Goal: Information Seeking & Learning: Learn about a topic

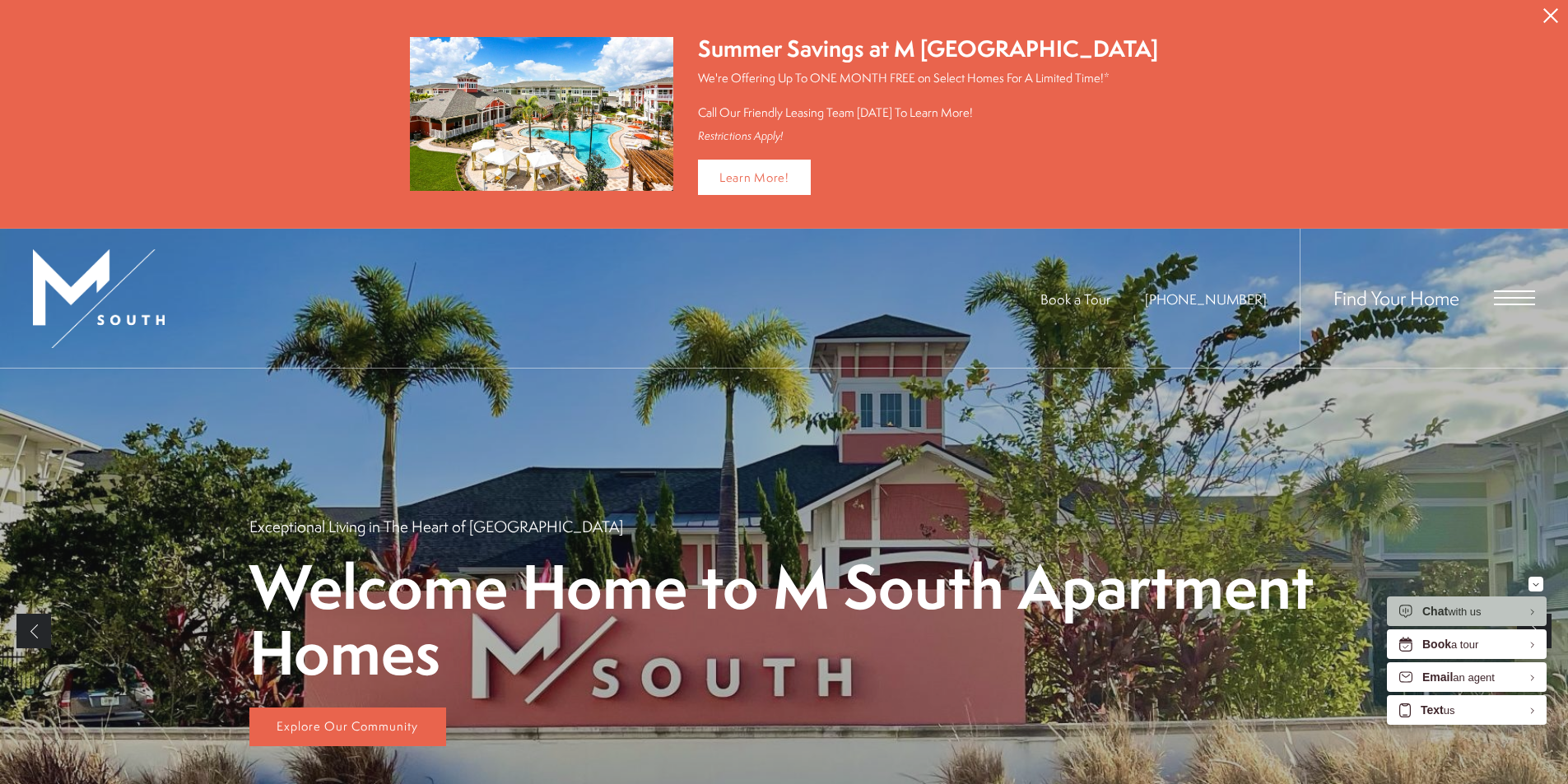
click at [1557, 16] on icon "Close Alert" at bounding box center [1551, 16] width 15 height 15
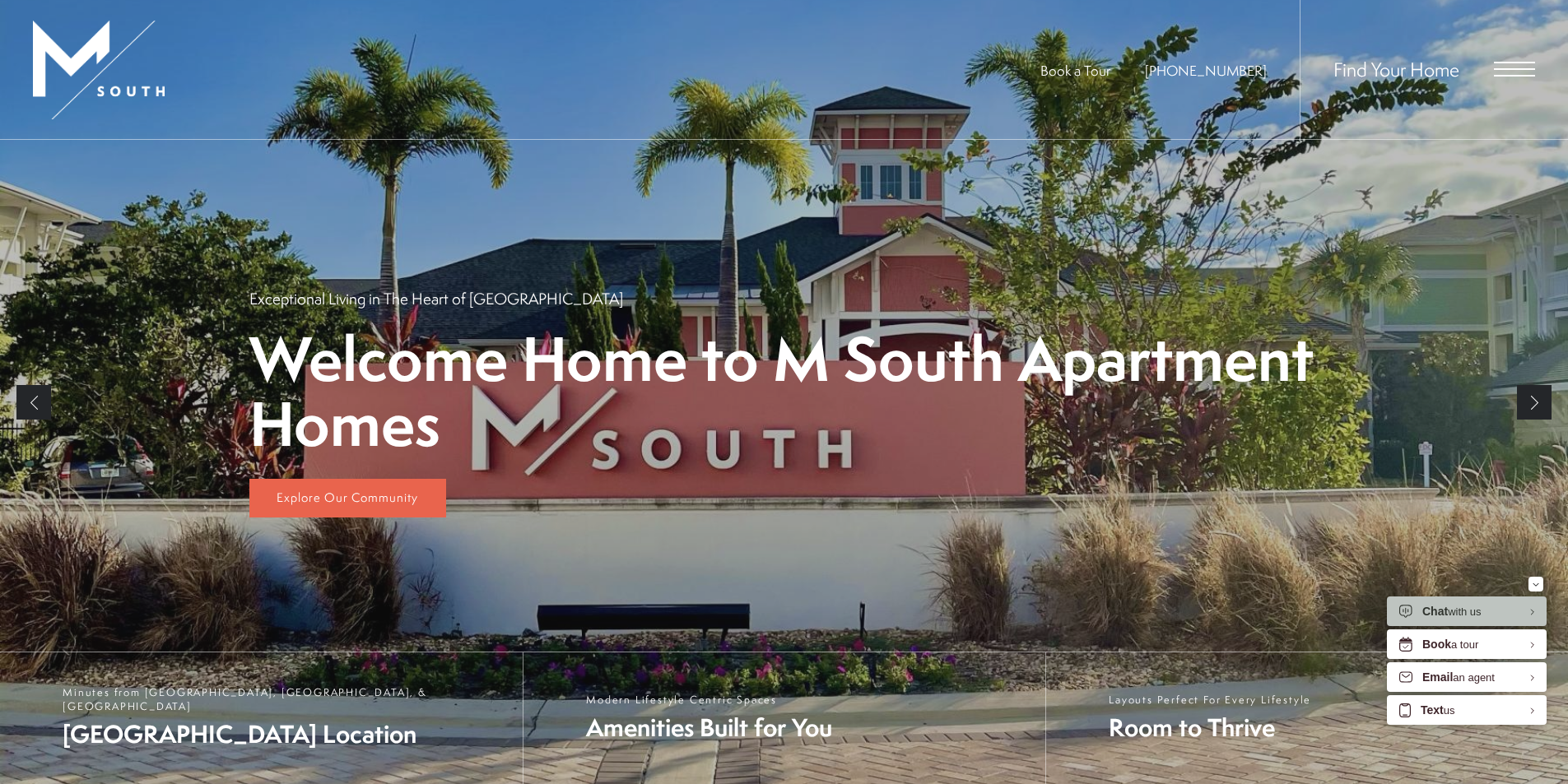
click at [1507, 56] on div "Find Your Home" at bounding box center [1418, 70] width 235 height 139
click at [1513, 66] on span "Open Menu" at bounding box center [1515, 70] width 41 height 15
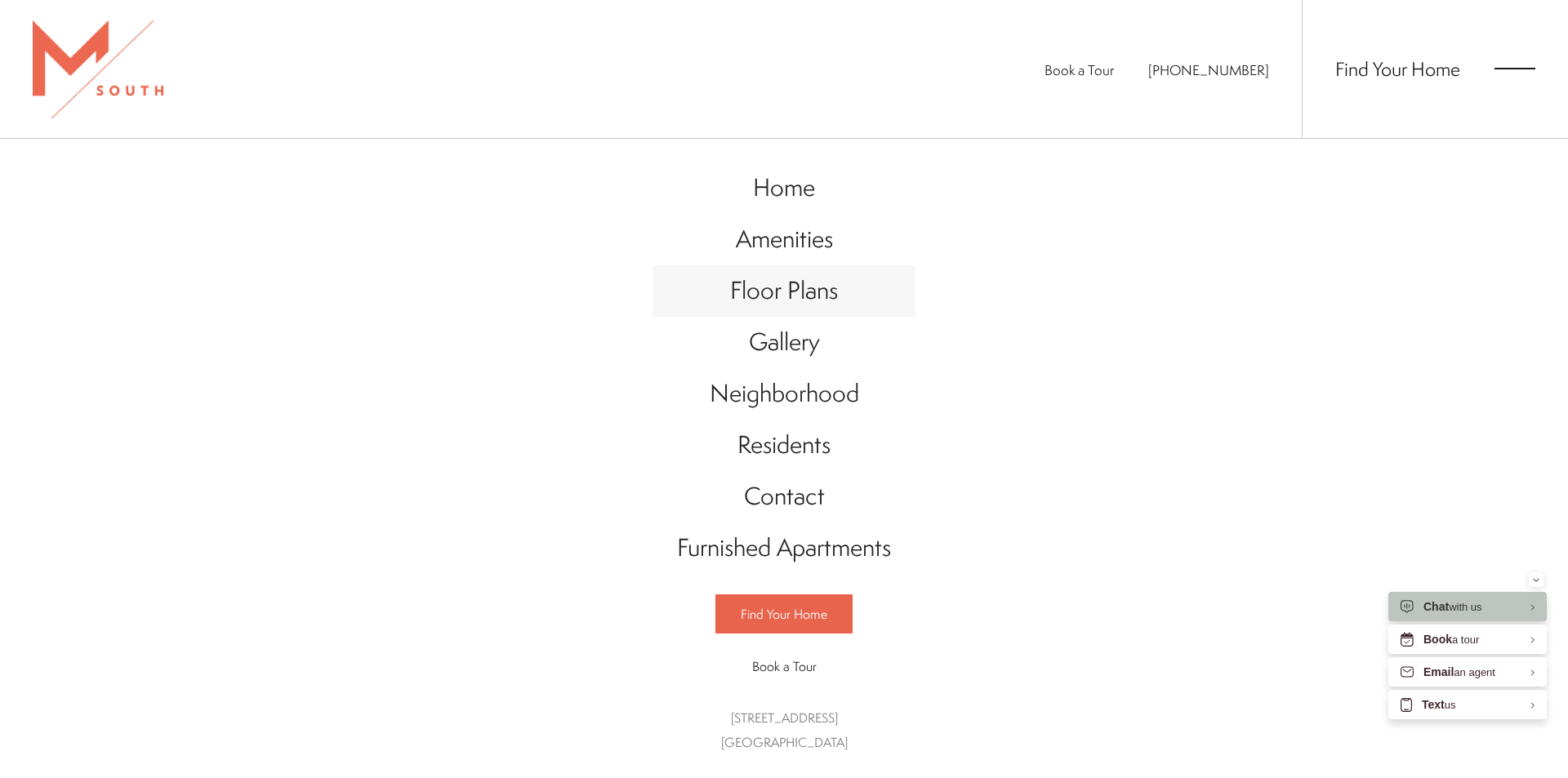
click at [833, 277] on span "Floor Plans" at bounding box center [784, 290] width 108 height 34
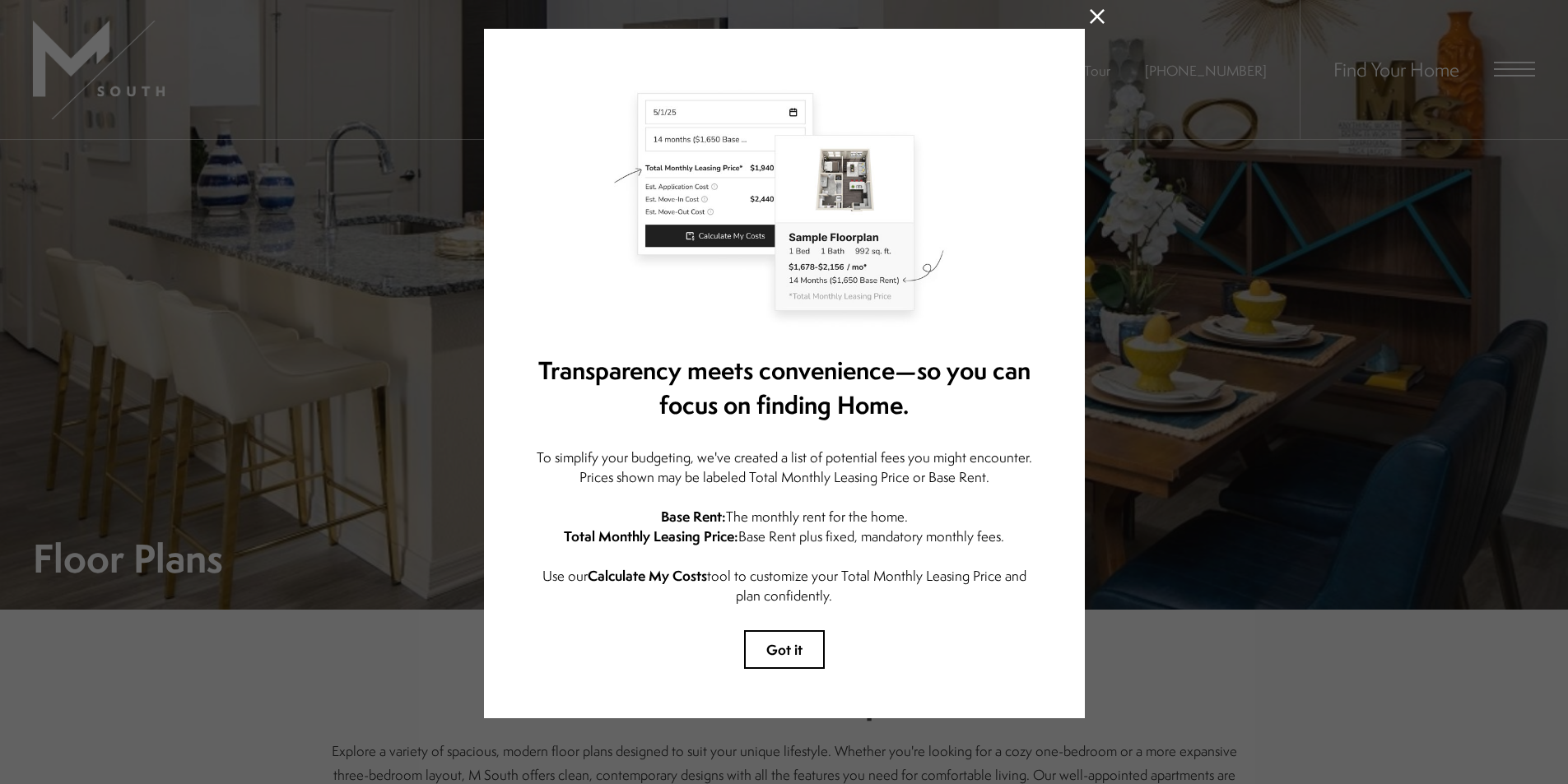
scroll to position [50, 0]
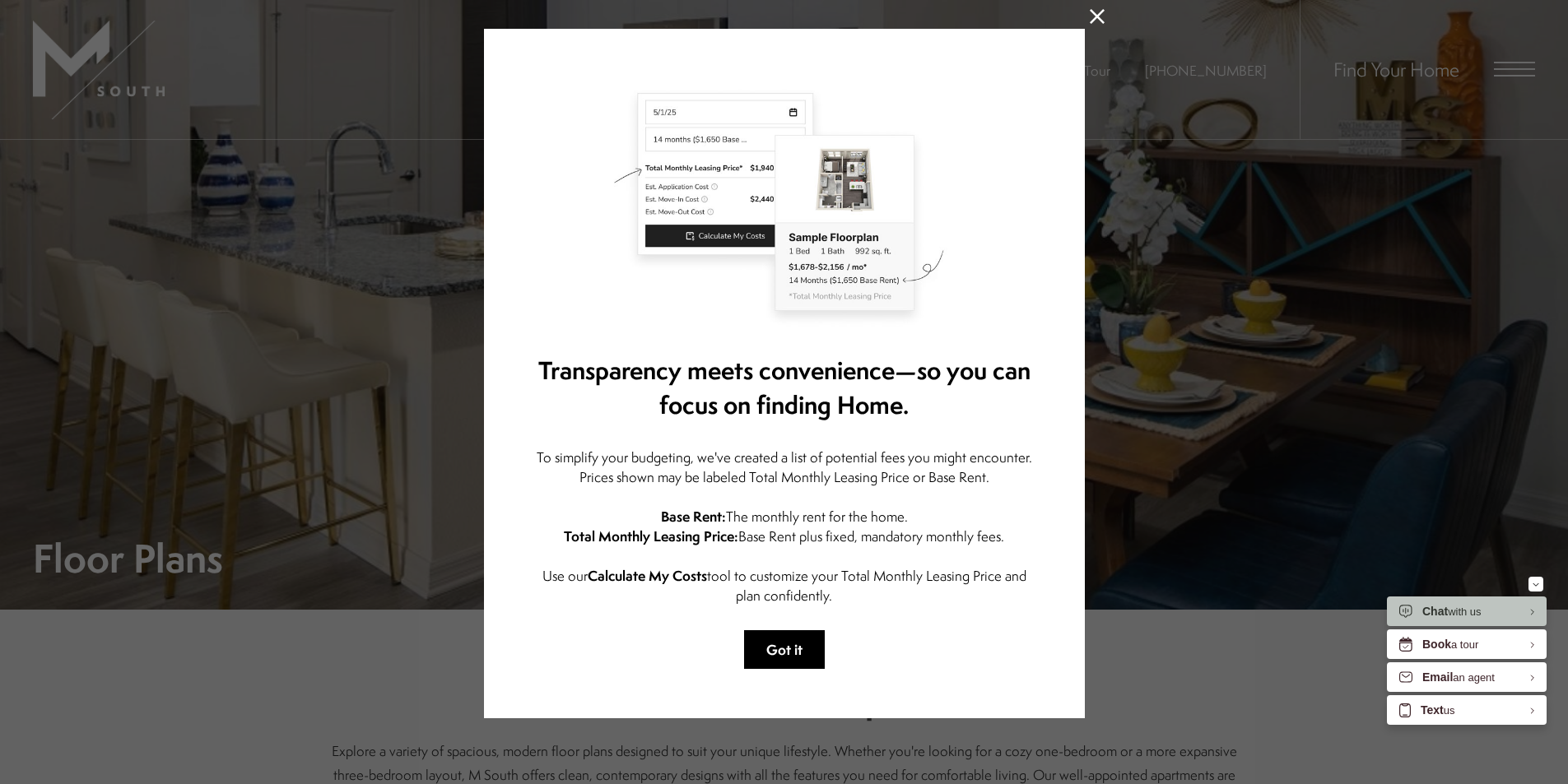
click at [779, 645] on button "Got it" at bounding box center [784, 649] width 81 height 39
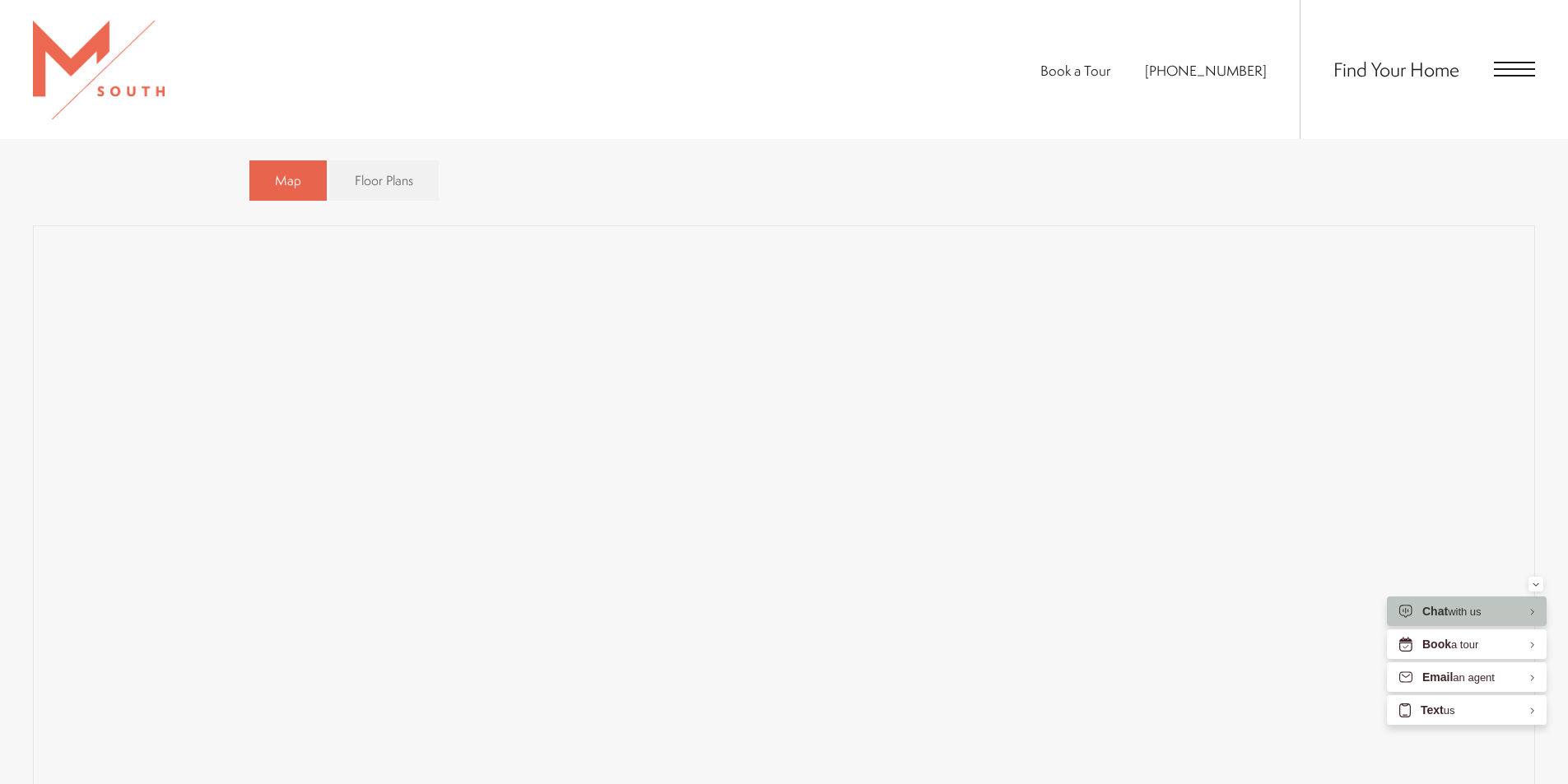
scroll to position [1147, 0]
click at [379, 201] on link "Floor Plans" at bounding box center [384, 209] width 109 height 40
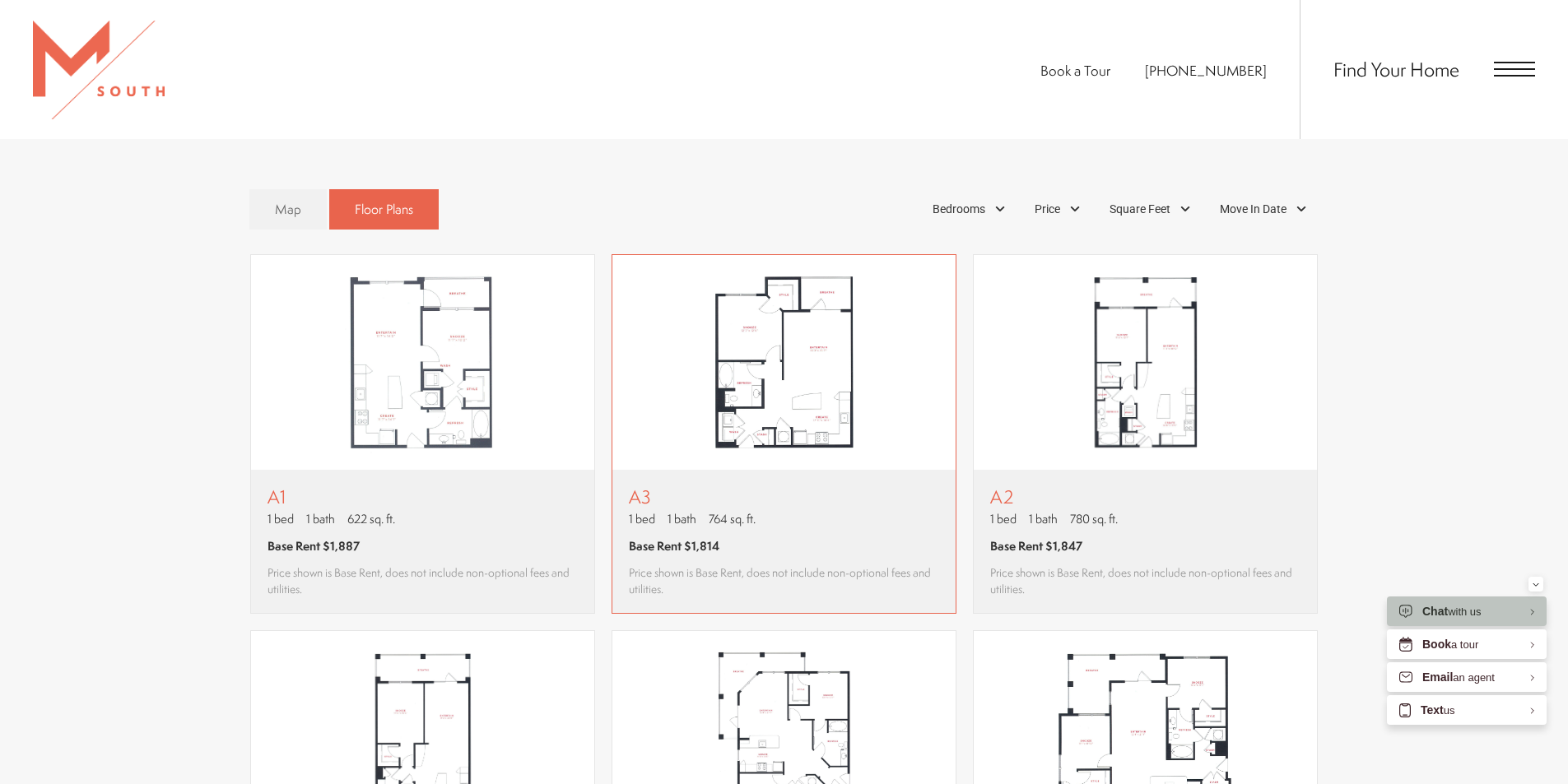
click at [750, 412] on img "View floor plan A3" at bounding box center [784, 362] width 343 height 215
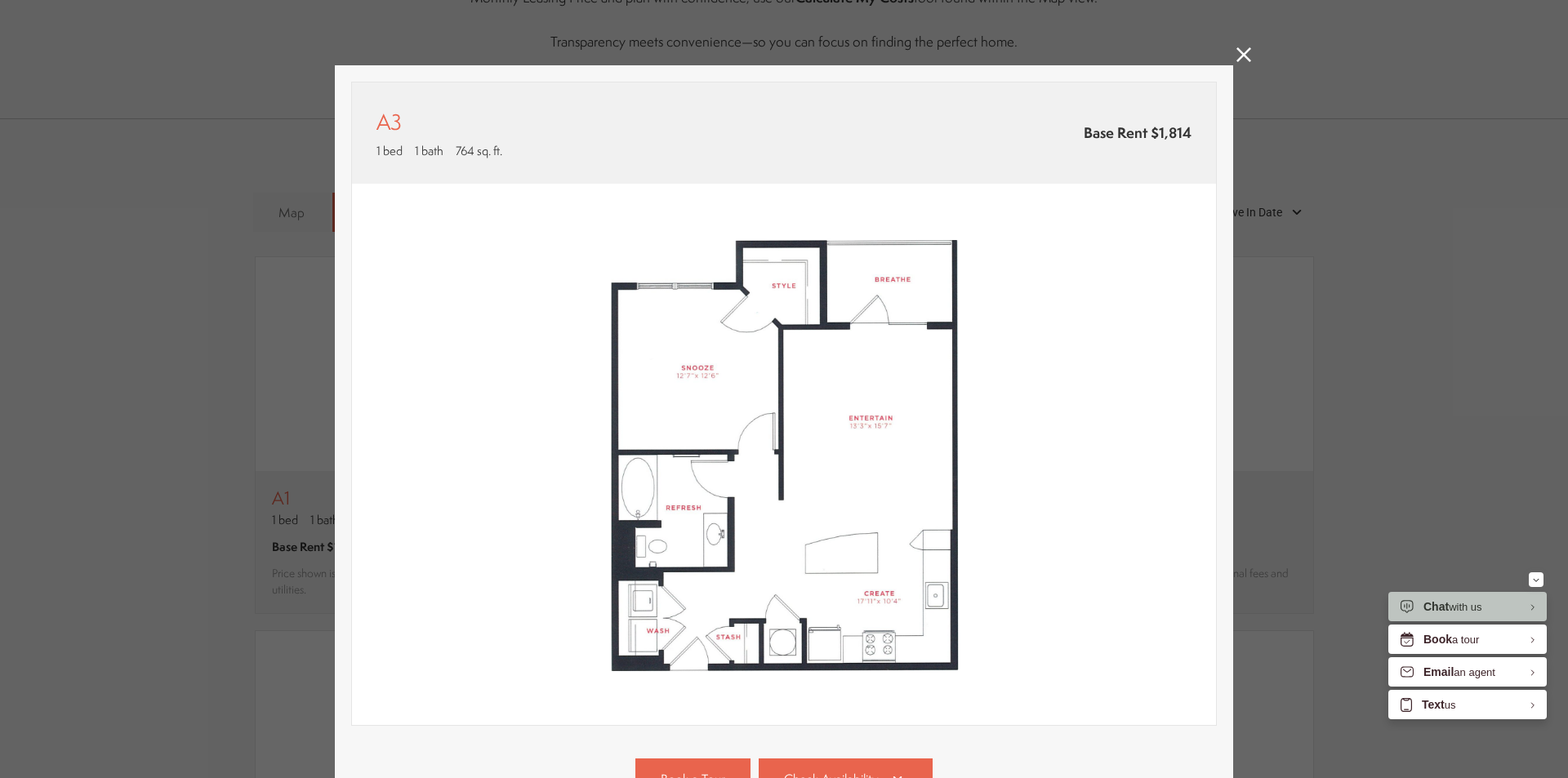
click at [1245, 53] on div "A3 1 bed 1 bath 764 sq. ft. Base Rent $1,814 2D 3D" at bounding box center [784, 389] width 1568 height 778
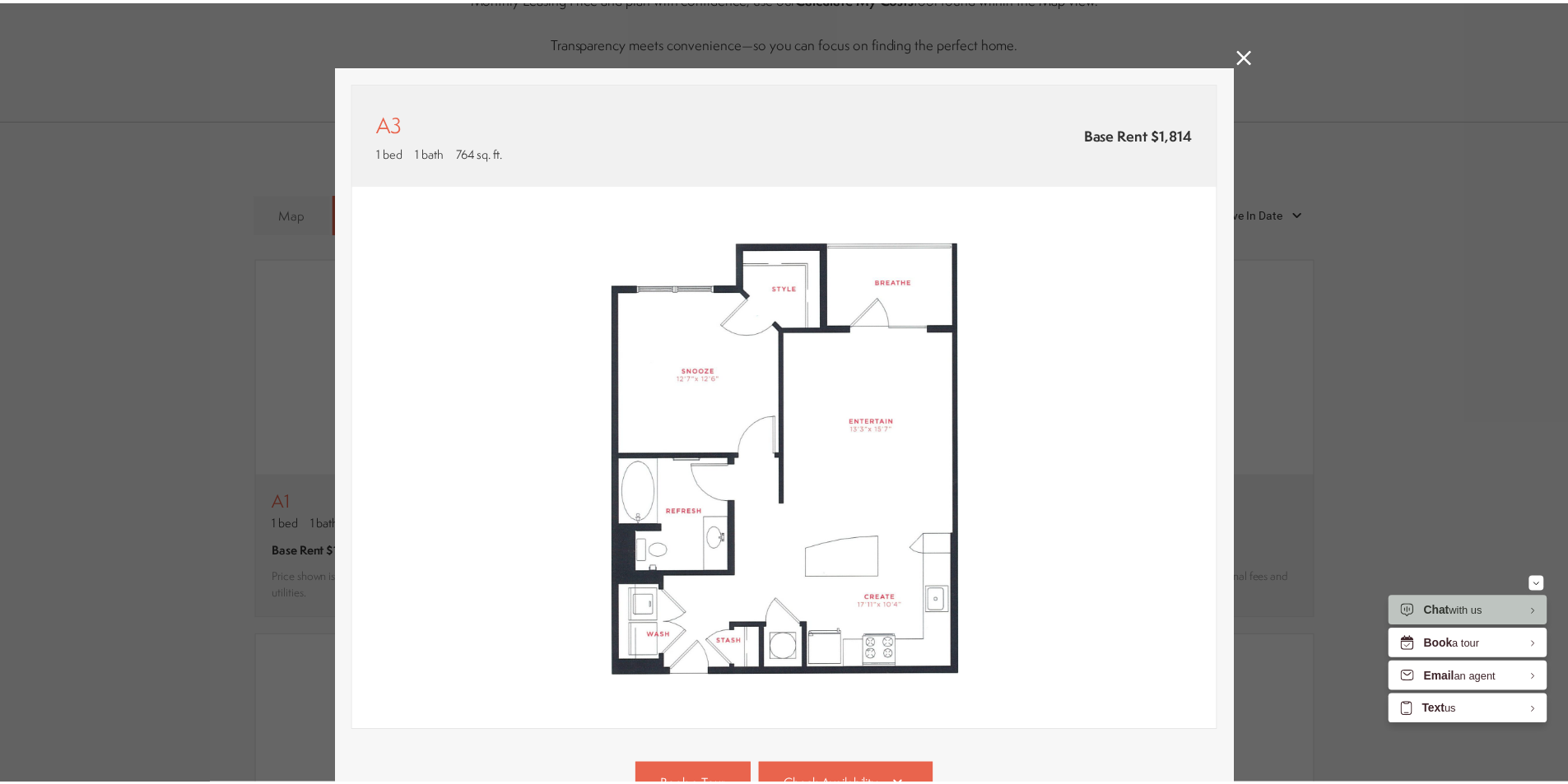
scroll to position [1147, 0]
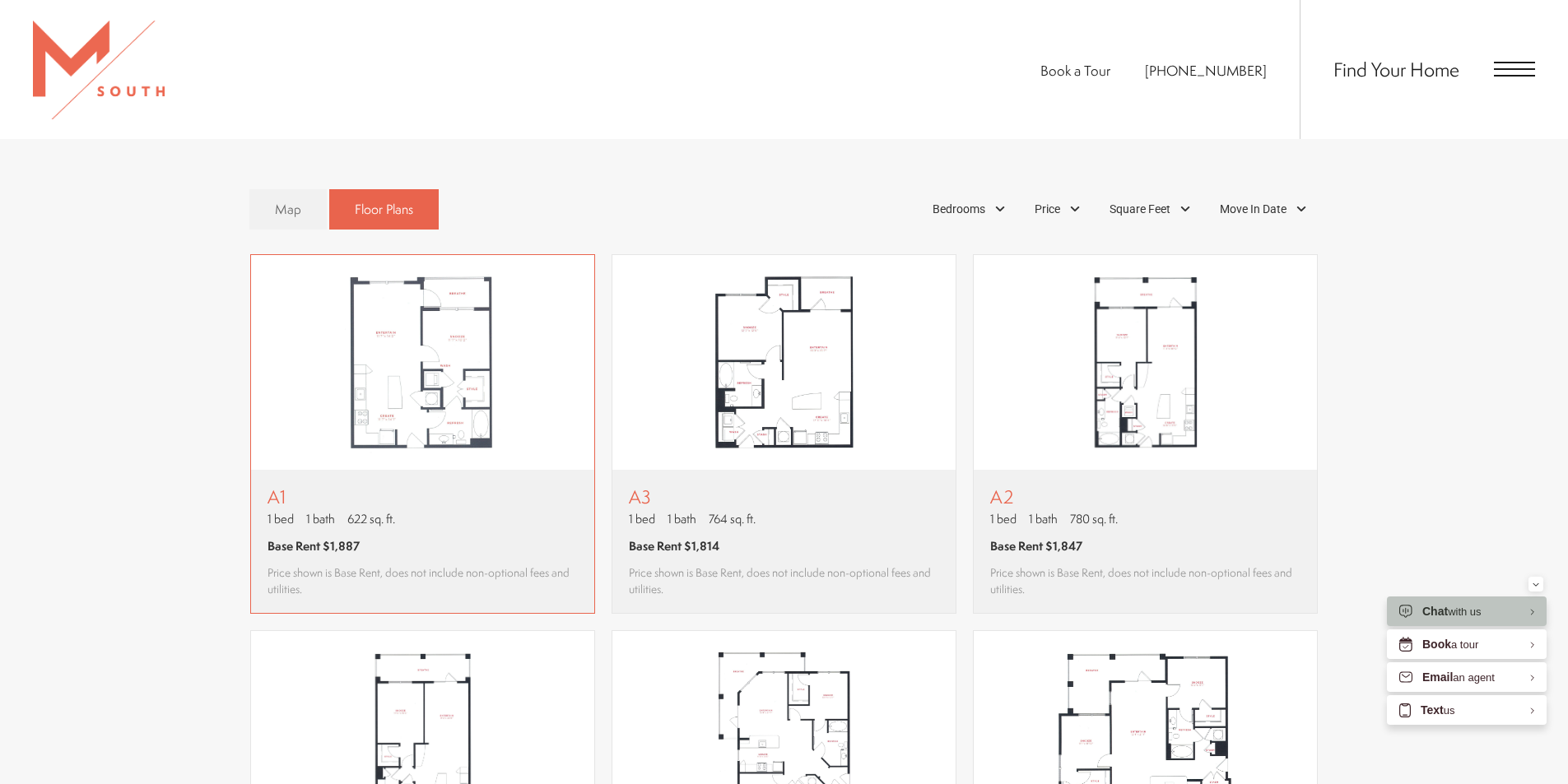
click at [420, 406] on img "View floor plan A1" at bounding box center [422, 362] width 343 height 215
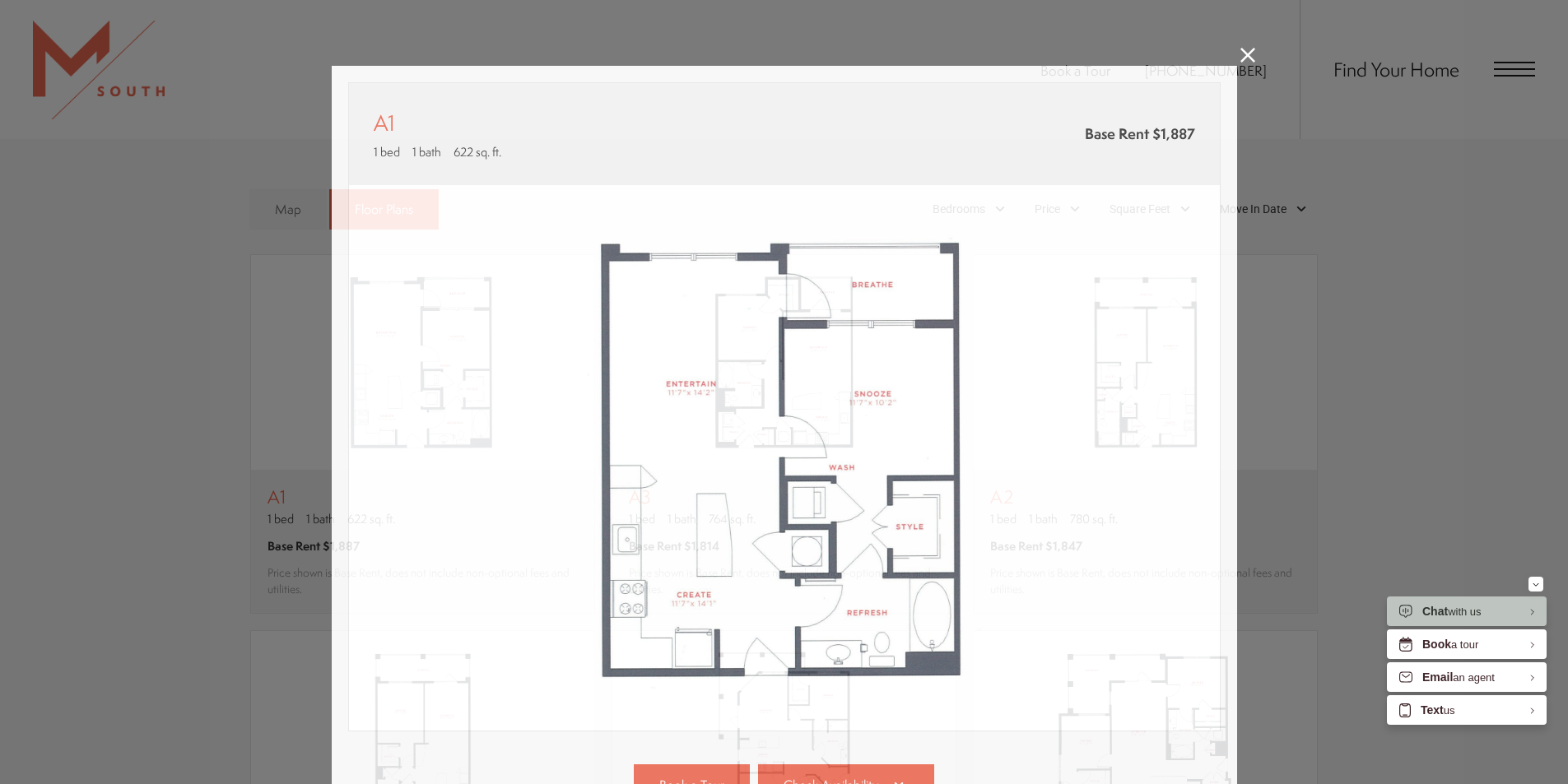
drag, startPoint x: 1249, startPoint y: 43, endPoint x: 1252, endPoint y: 72, distance: 29.2
click at [1250, 50] on div "A1 1 bed 1 bath 622 sq. ft. Base Rent $1,887 2D 3D" at bounding box center [784, 392] width 1568 height 784
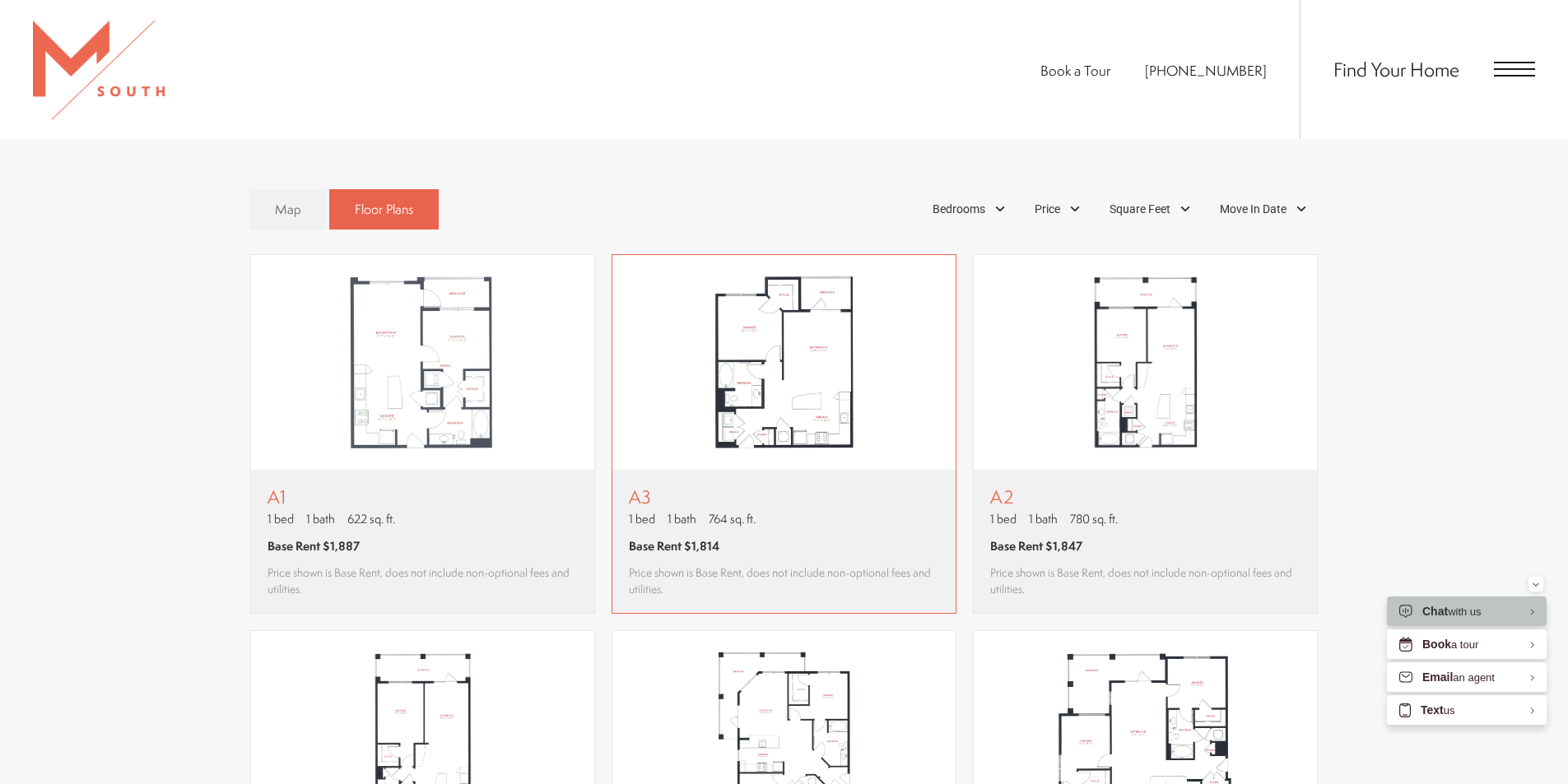
click at [758, 426] on img "View floor plan A3" at bounding box center [784, 362] width 343 height 215
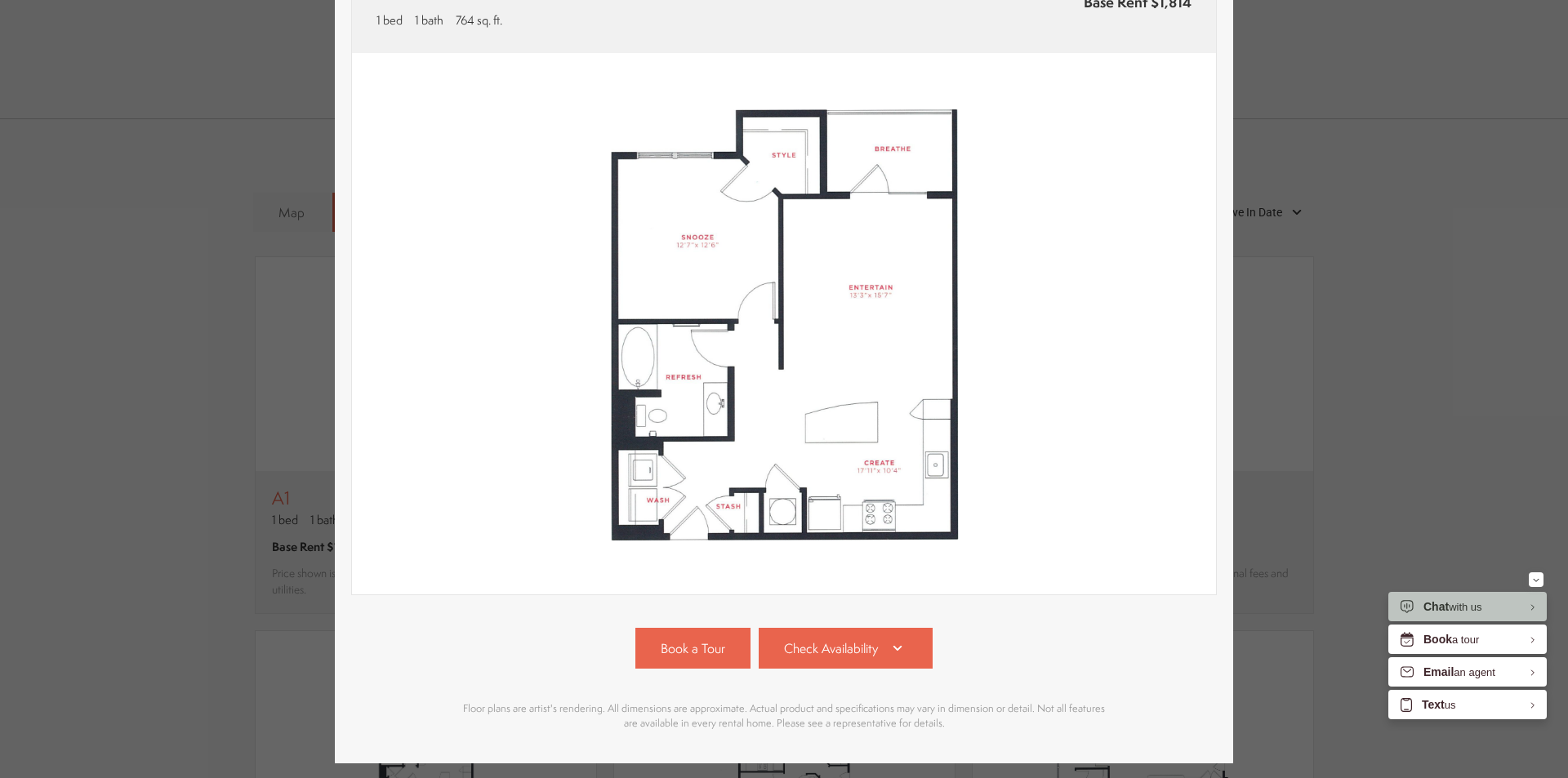
scroll to position [30, 0]
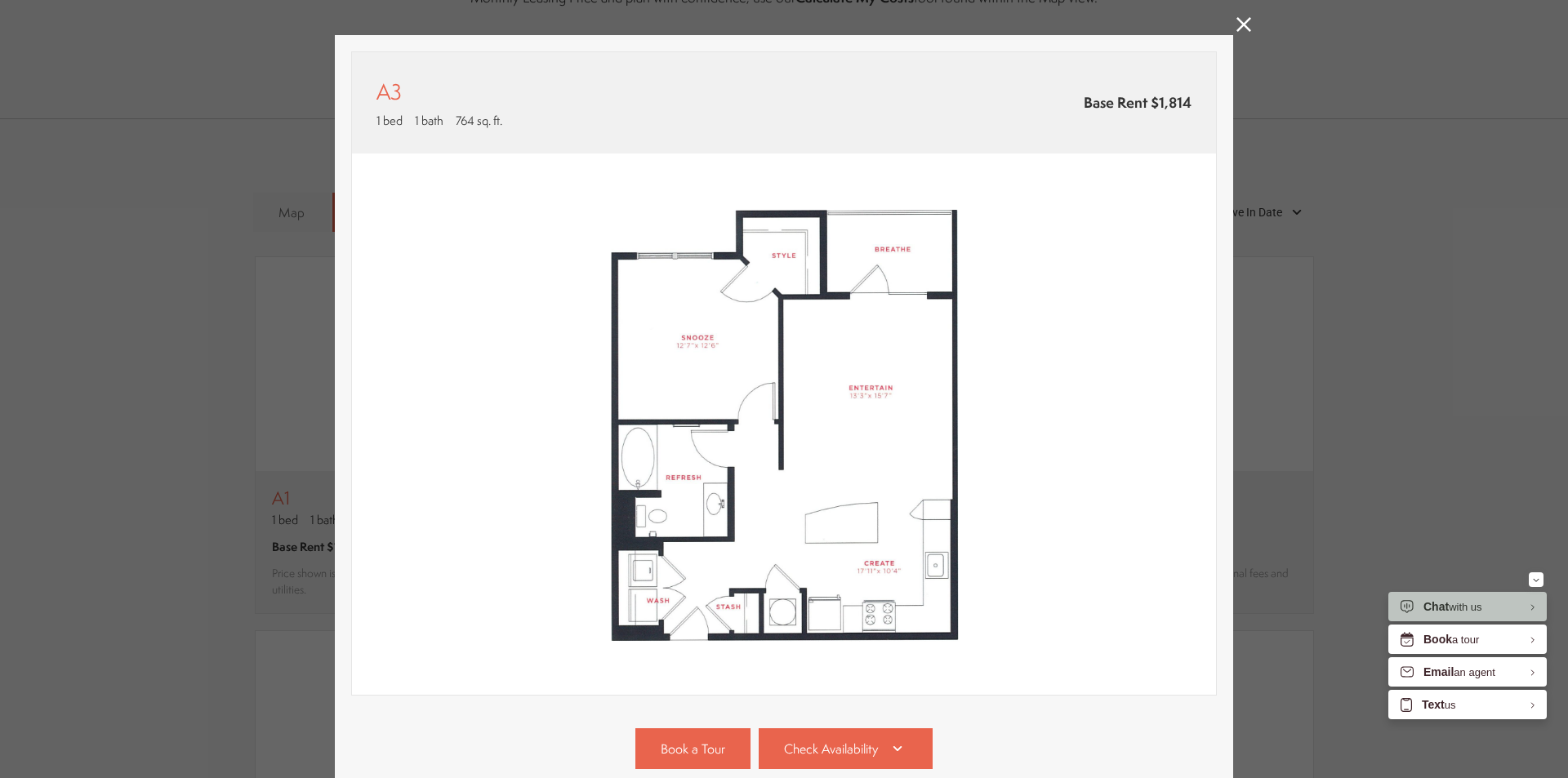
click at [1236, 32] on link at bounding box center [1243, 26] width 15 height 19
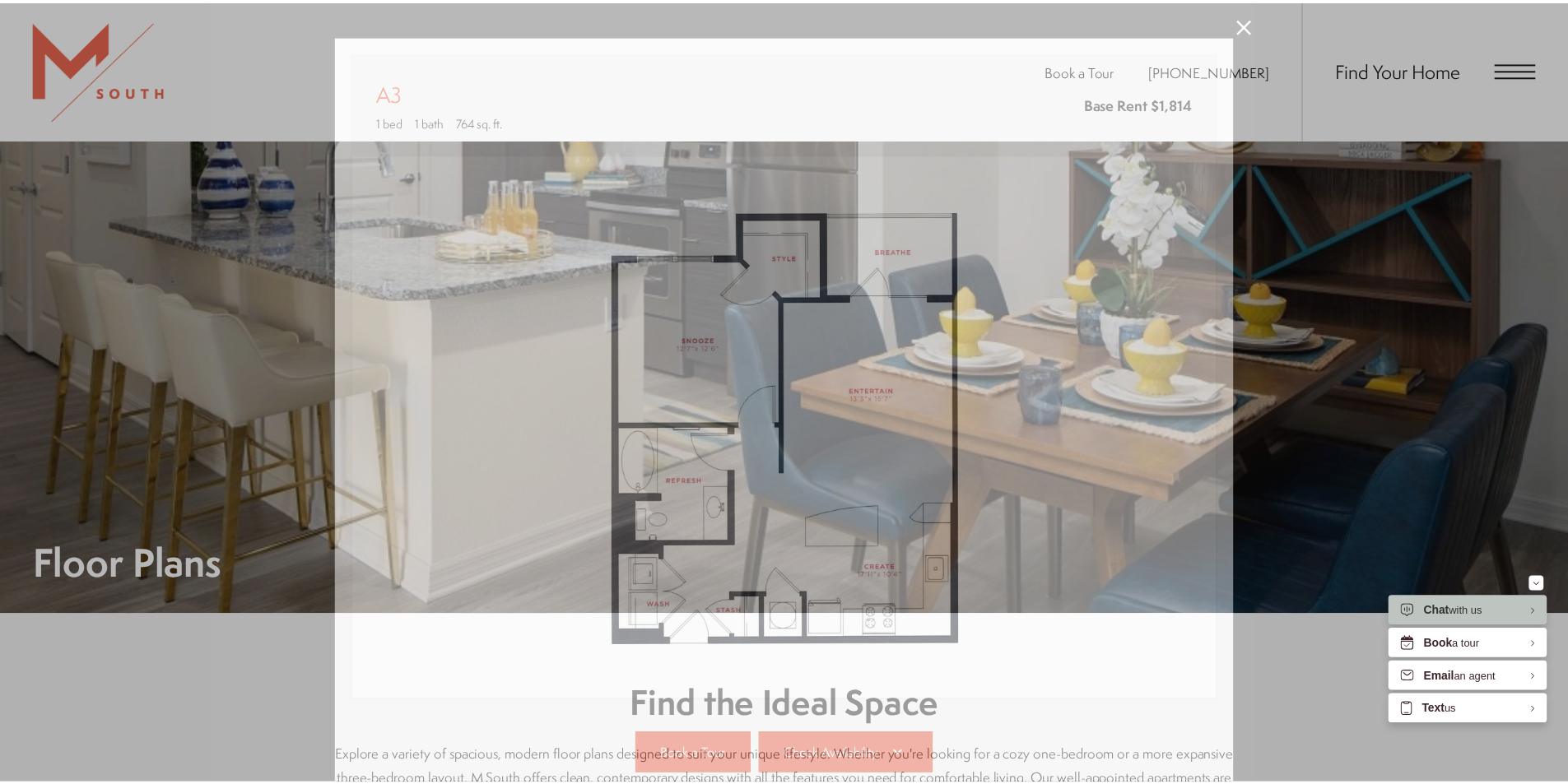
scroll to position [1147, 0]
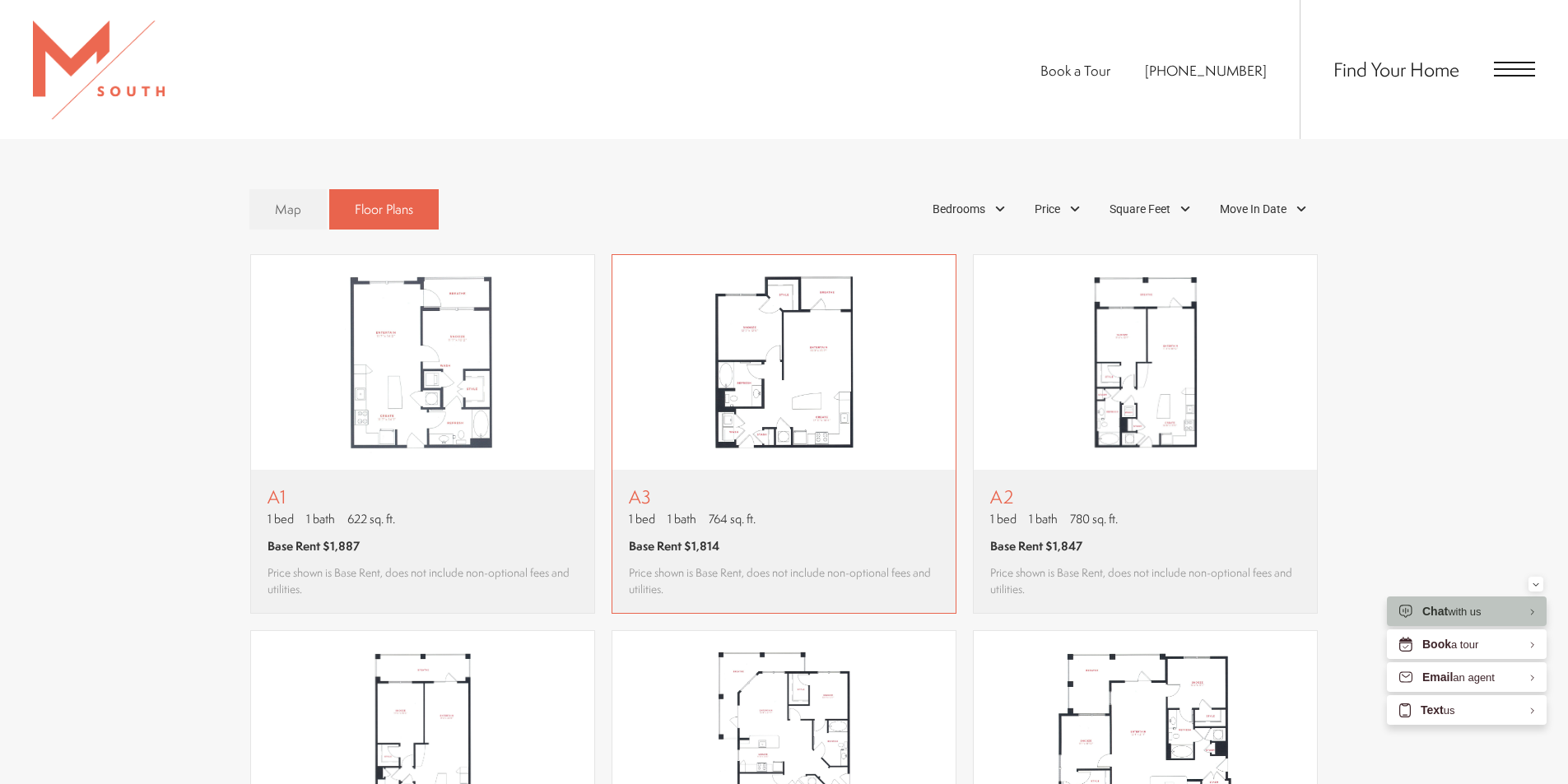
click at [812, 387] on img "View floor plan A3" at bounding box center [784, 362] width 343 height 215
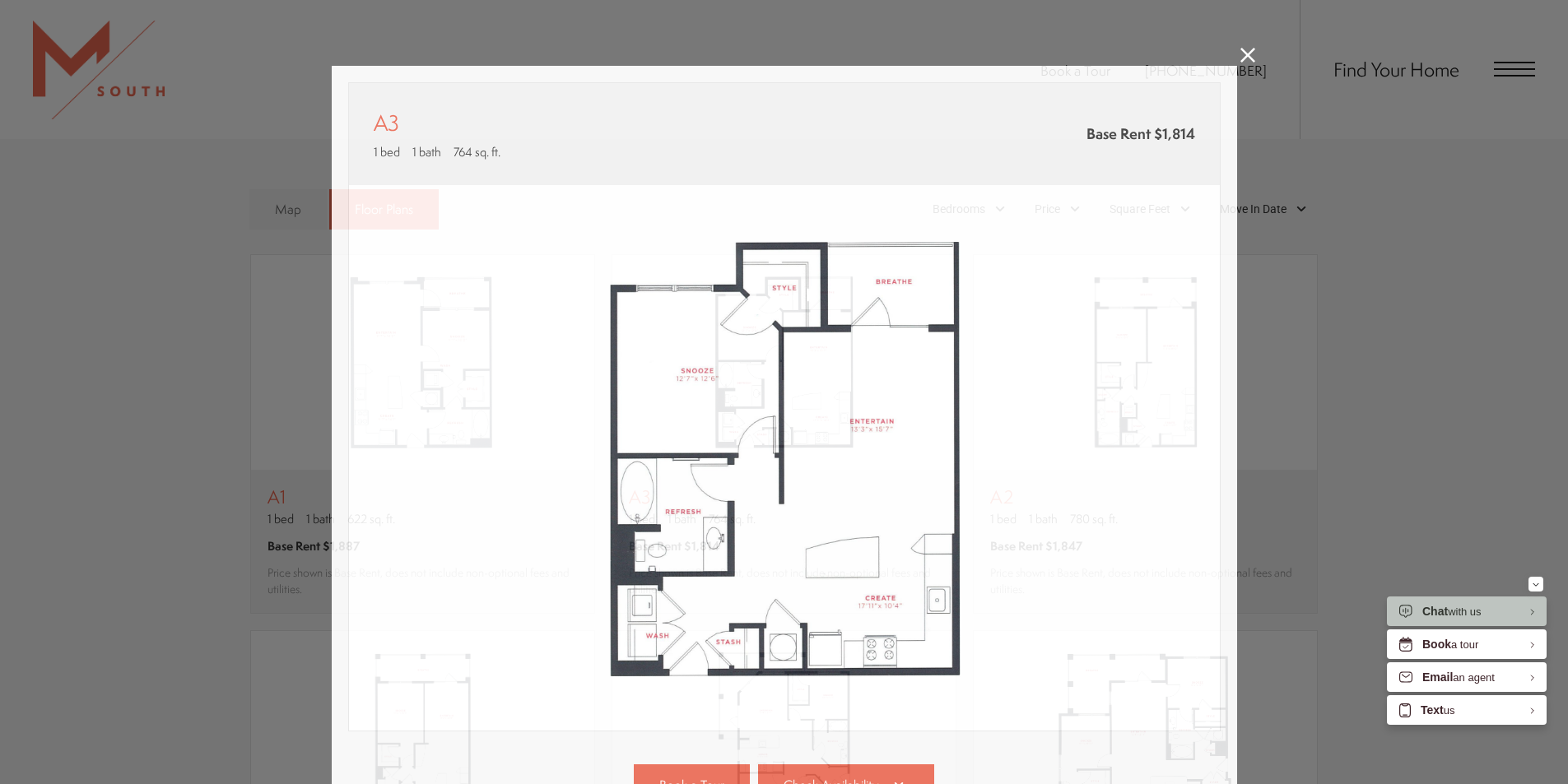
click at [1245, 47] on div "A3 1 bed 1 bath 764 sq. ft. Base Rent $1,814 2D 3D" at bounding box center [784, 392] width 1568 height 784
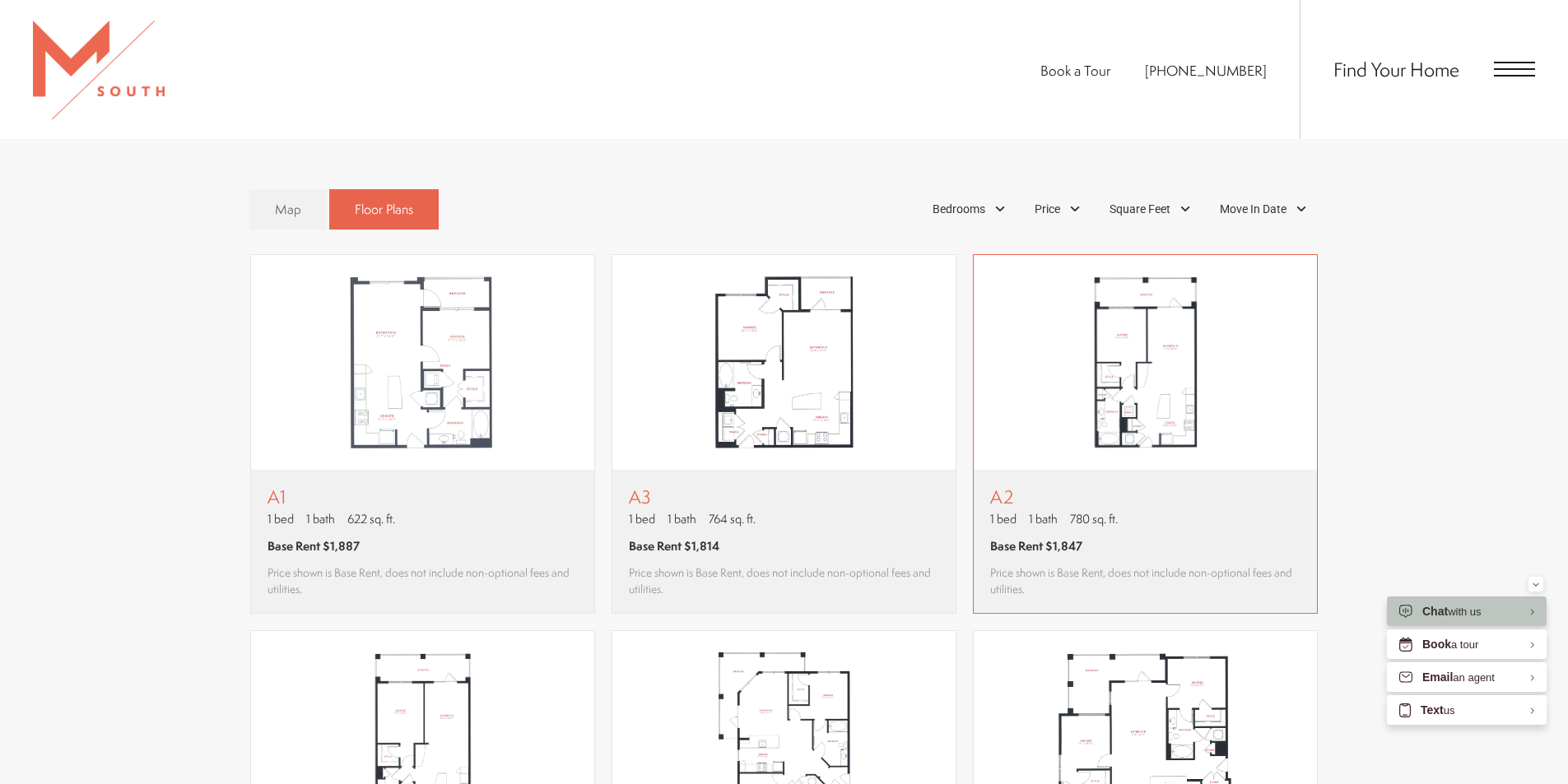
click at [1087, 448] on img "View floor plan A2" at bounding box center [1145, 362] width 343 height 215
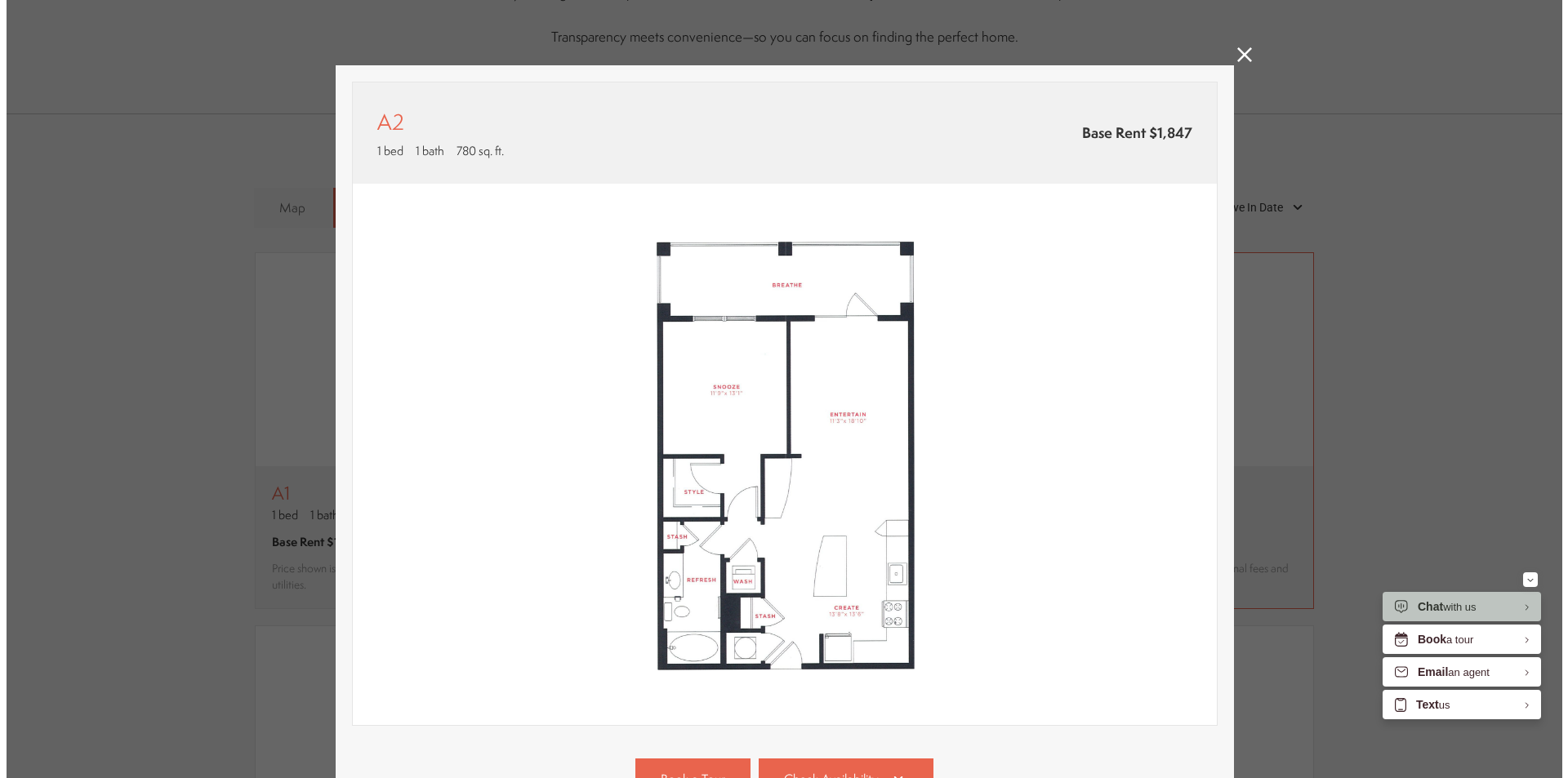
scroll to position [0, 0]
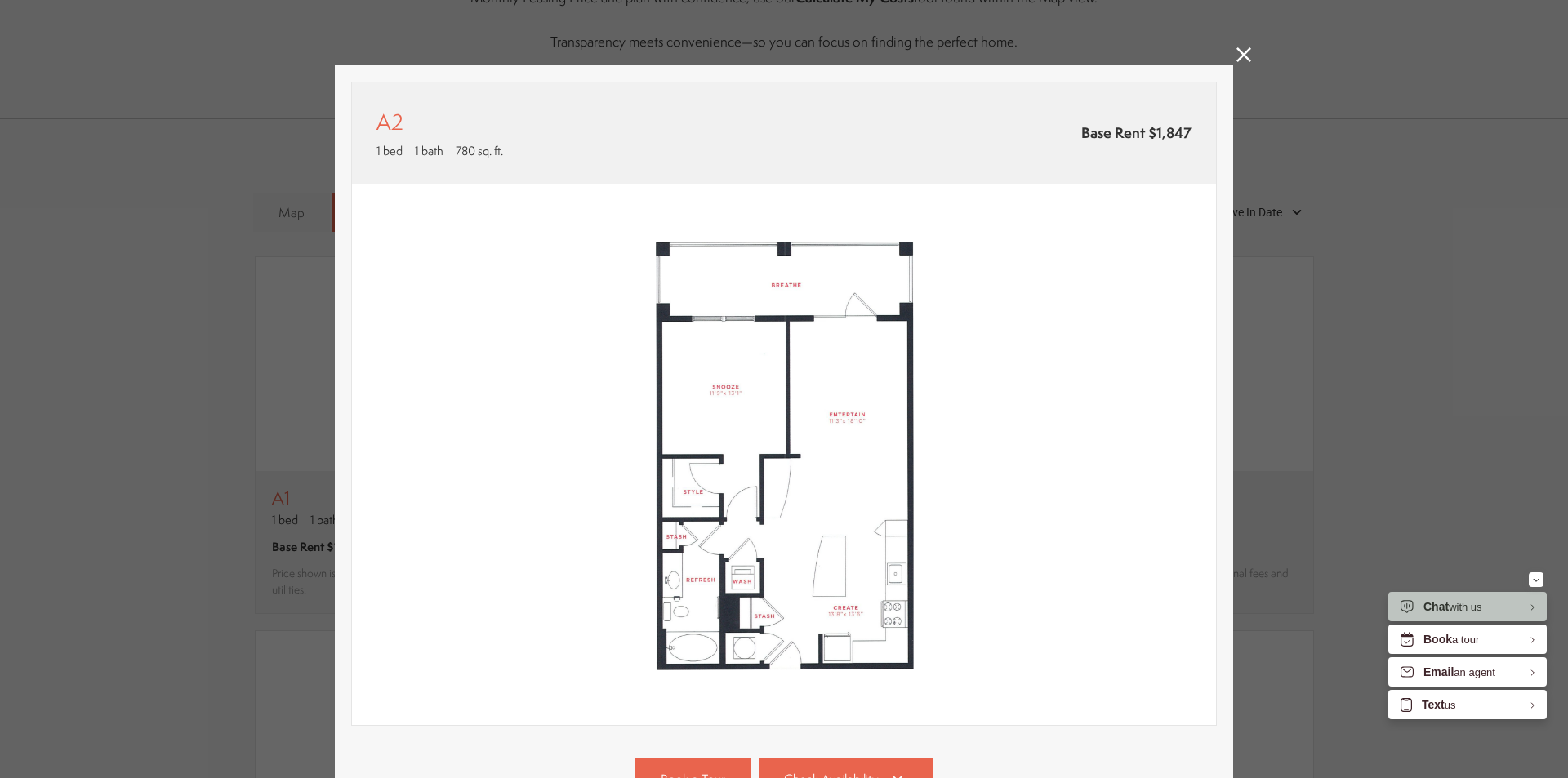
click at [1241, 51] on icon at bounding box center [1243, 55] width 15 height 15
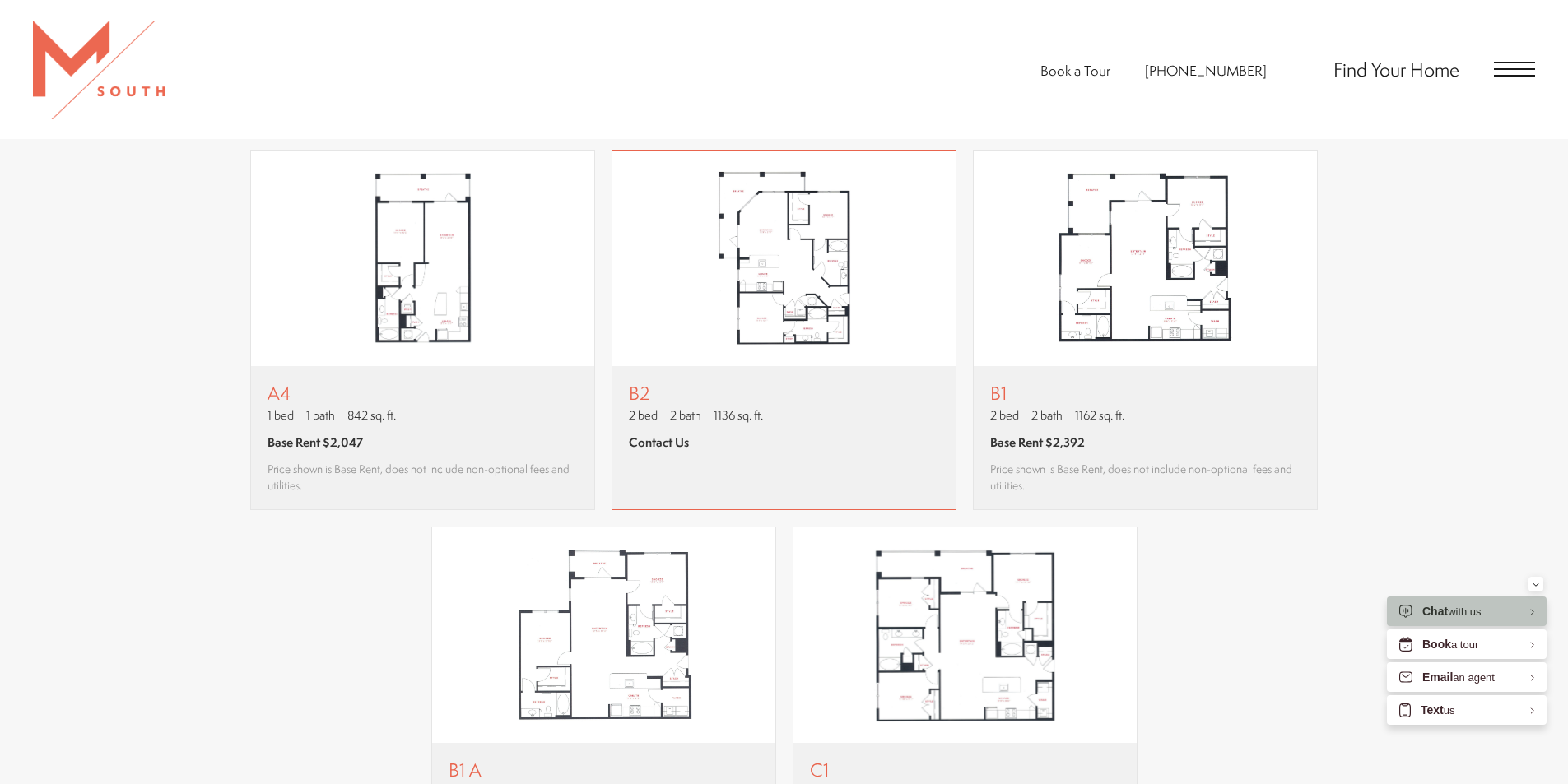
scroll to position [1723, 0]
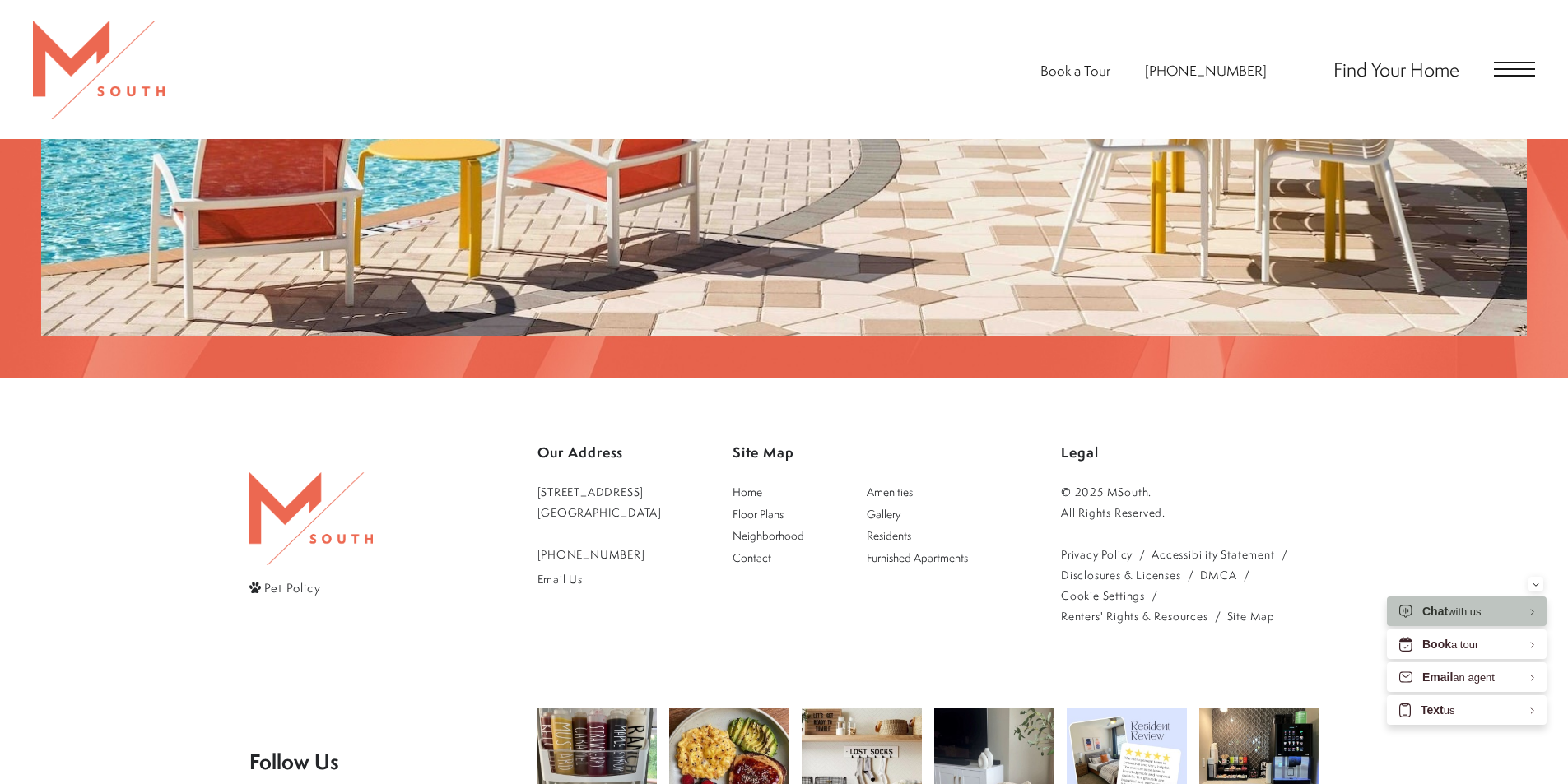
scroll to position [3452, 0]
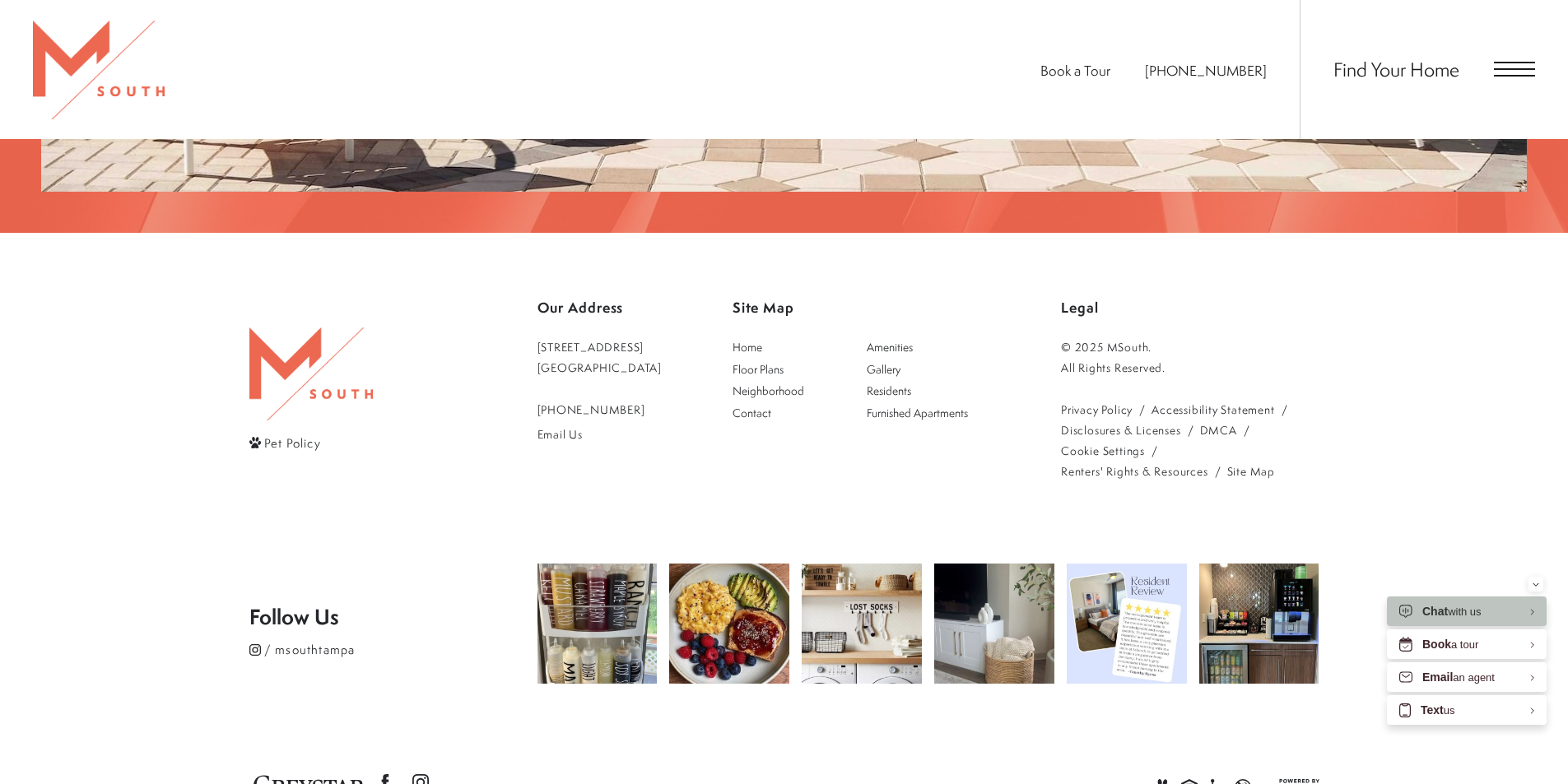
click at [1464, 66] on div "Find Your Home" at bounding box center [1418, 70] width 235 height 139
click at [1498, 74] on span "Open Menu" at bounding box center [1515, 70] width 41 height 15
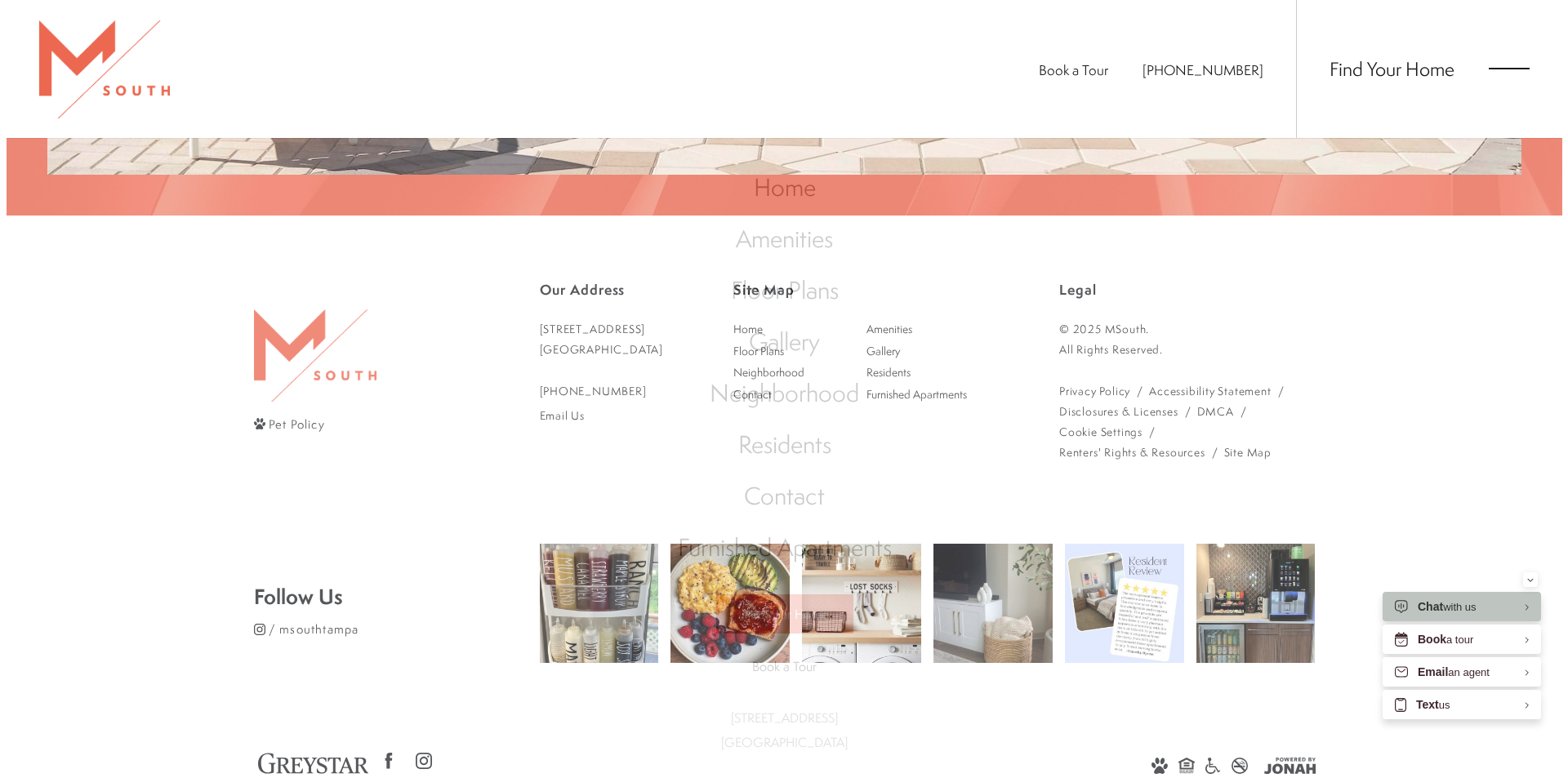
scroll to position [0, 0]
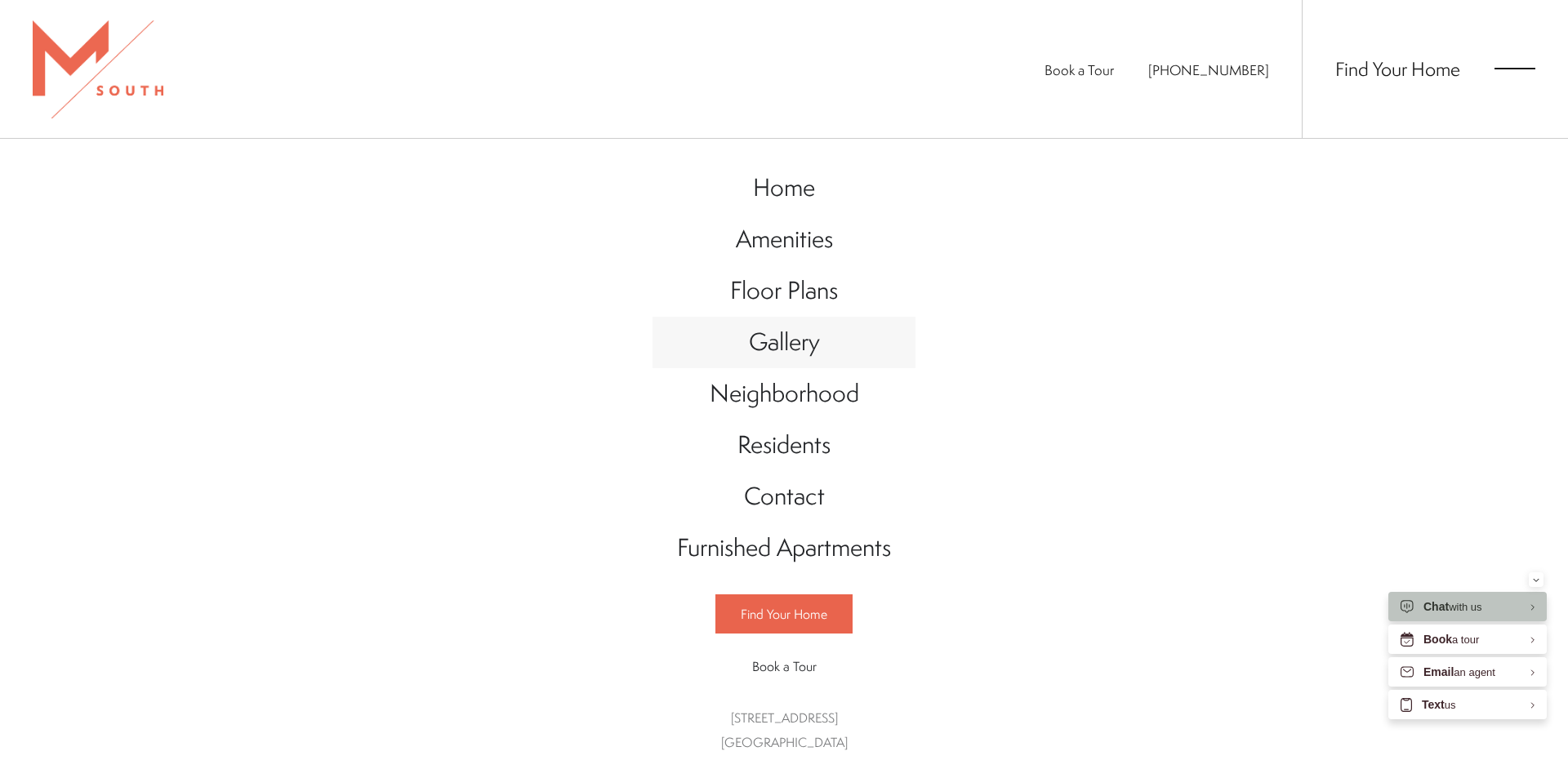
click at [783, 357] on span "Gallery" at bounding box center [784, 341] width 71 height 34
